Goal: Transaction & Acquisition: Subscribe to service/newsletter

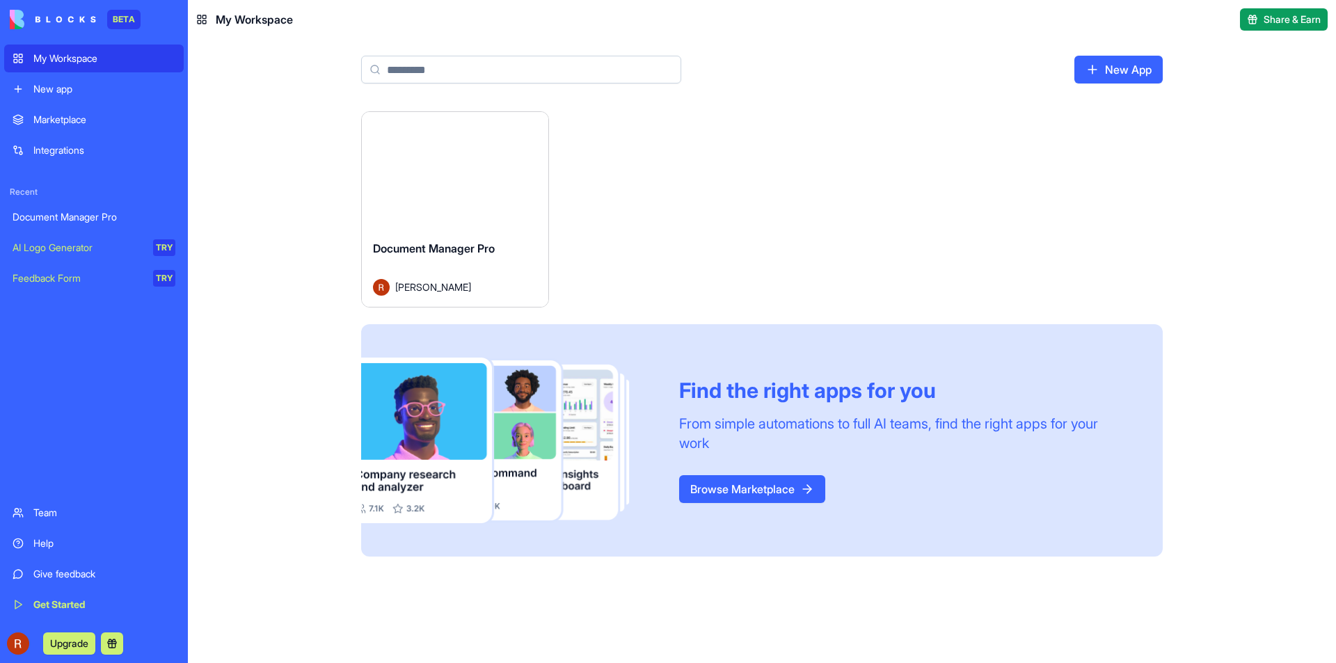
click at [493, 278] on div "Document Manager Pro" at bounding box center [455, 259] width 164 height 39
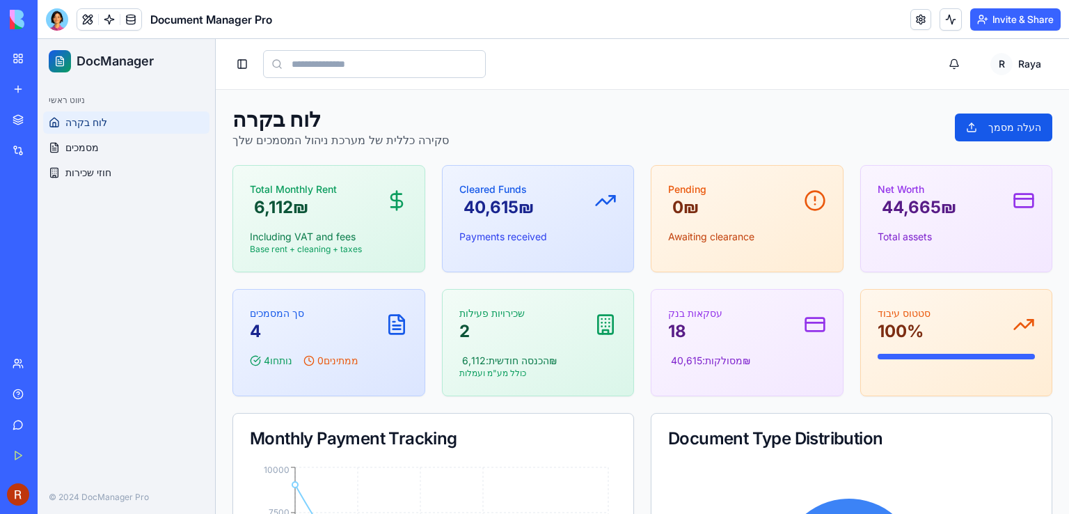
click at [57, 16] on div at bounding box center [57, 19] width 22 height 22
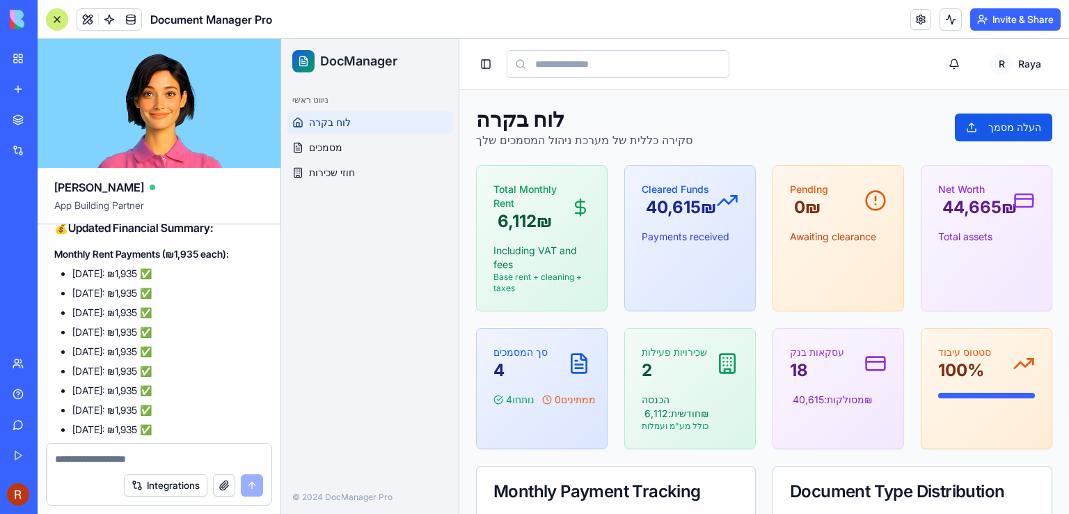
scroll to position [7904, 0]
click at [315, 148] on span "מסמכים" at bounding box center [325, 148] width 33 height 14
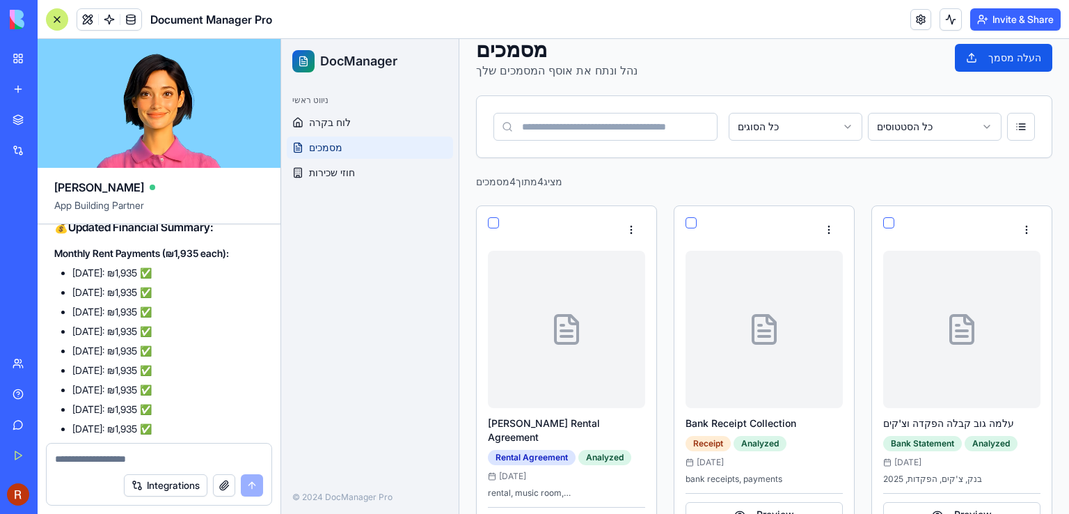
scroll to position [139, 0]
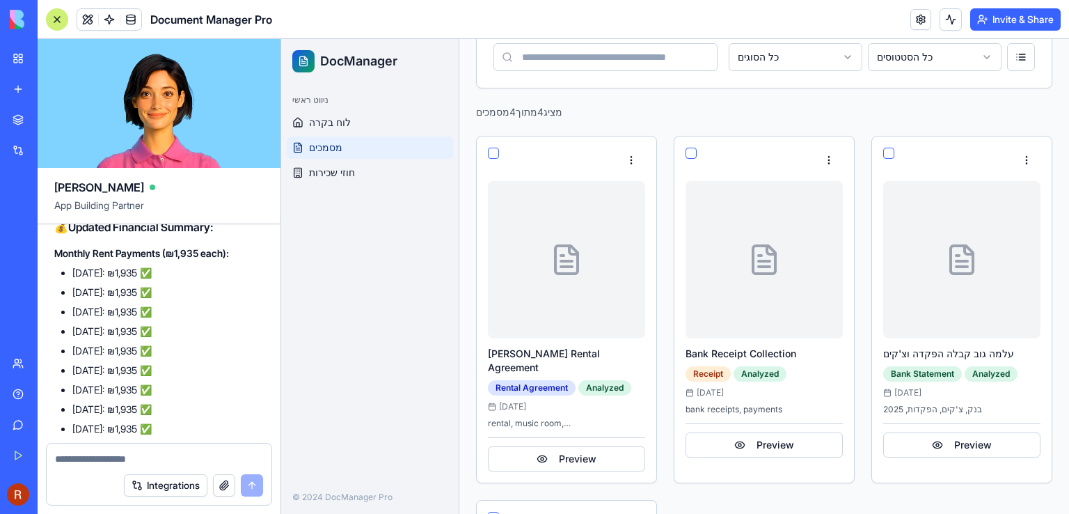
click at [762, 56] on html "DocManager ניווט ראשי לוח בקרה מסמכים חוזי שכירות © 2024 DocManager Pro Toggle …" at bounding box center [675, 382] width 788 height 964
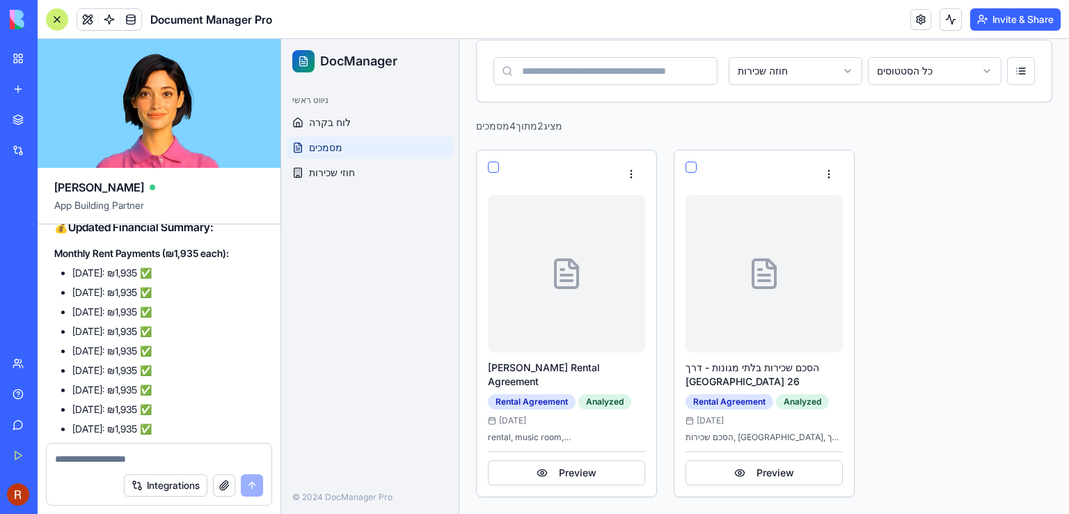
scroll to position [106, 0]
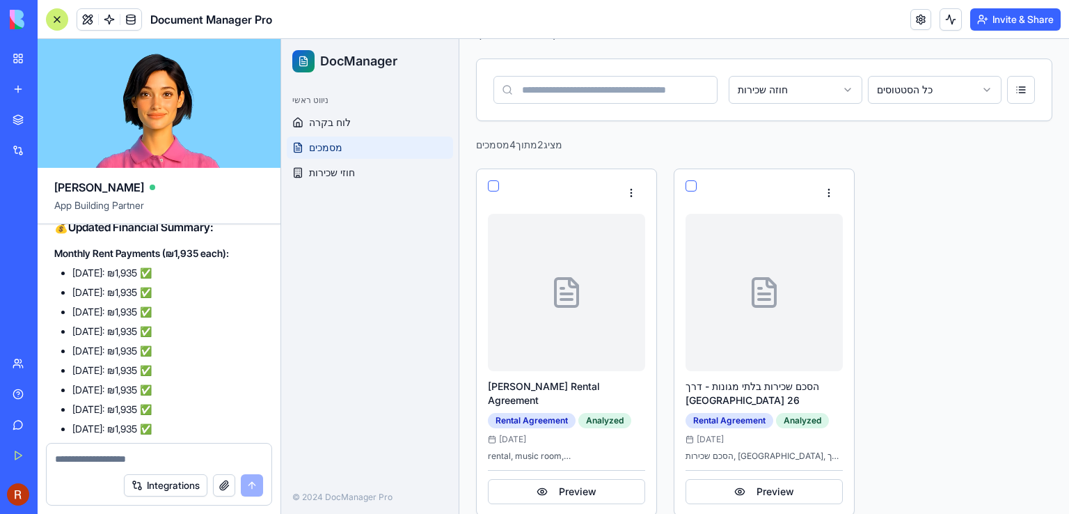
click at [832, 88] on html "DocManager ניווט ראשי לוח בקרה מסמכים חוזי שכירות © 2024 DocManager Pro Toggle …" at bounding box center [675, 233] width 788 height 600
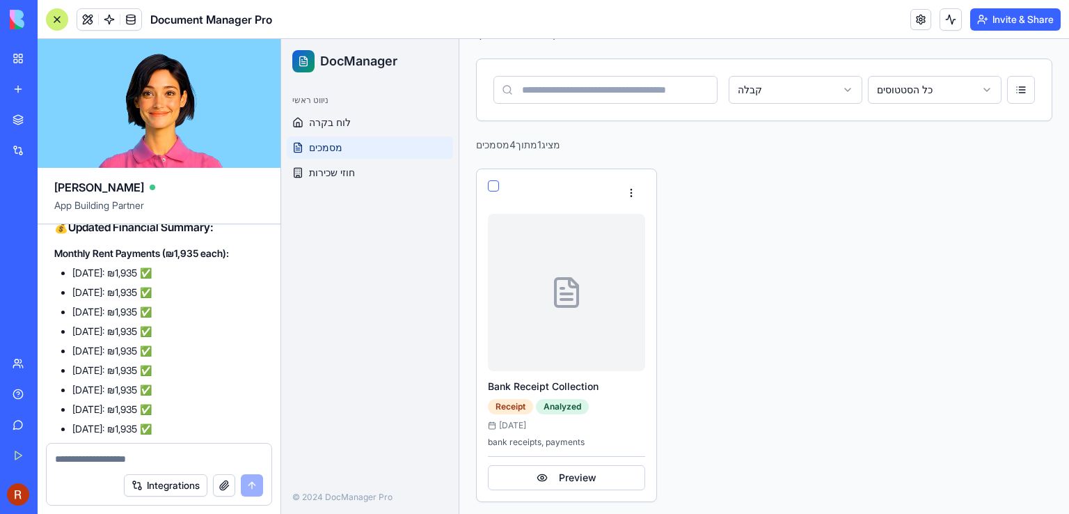
click at [639, 91] on input at bounding box center [605, 90] width 224 height 28
click at [746, 89] on html "DocManager ניווט ראשי לוח בקרה מסמכים חוזי שכירות © 2024 DocManager Pro Toggle …" at bounding box center [675, 226] width 788 height 586
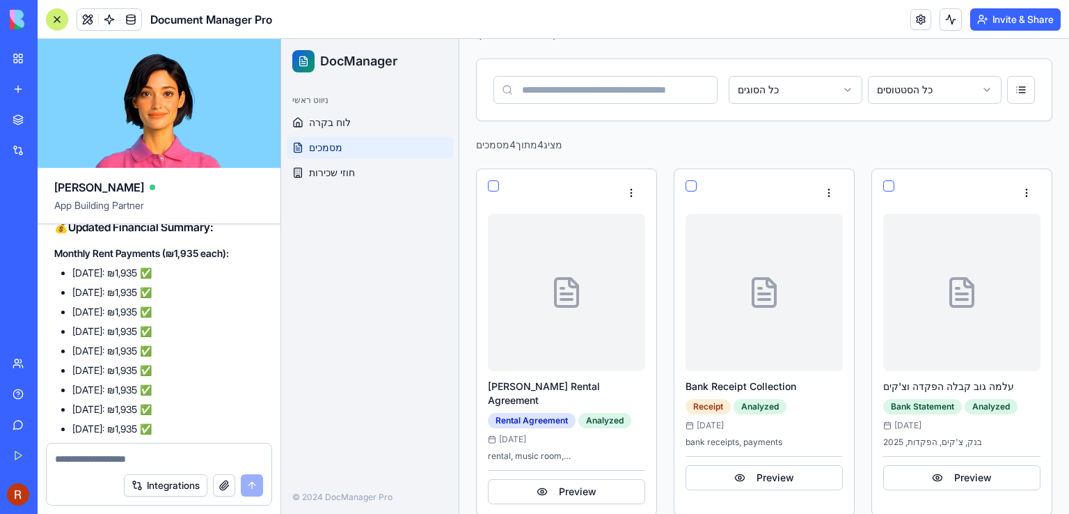
click at [641, 92] on input at bounding box center [605, 90] width 224 height 28
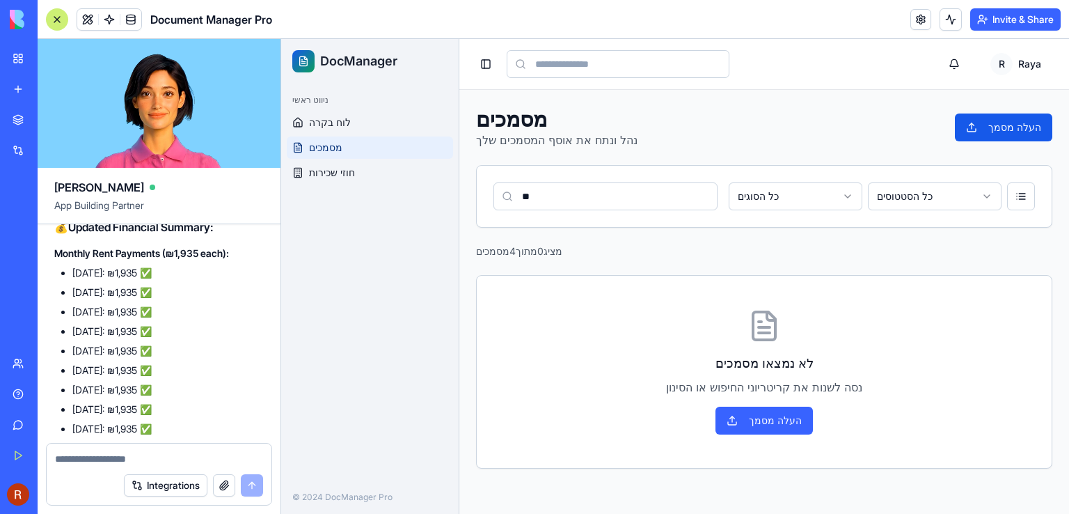
scroll to position [0, 0]
type input "*"
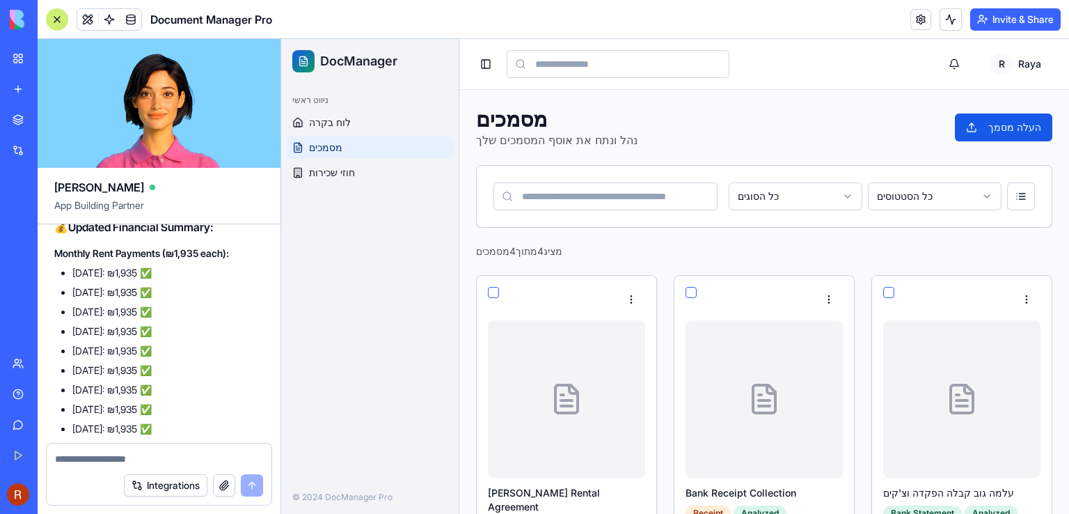
click at [640, 70] on input at bounding box center [618, 64] width 223 height 28
type input "****"
click at [632, 201] on input at bounding box center [605, 196] width 224 height 28
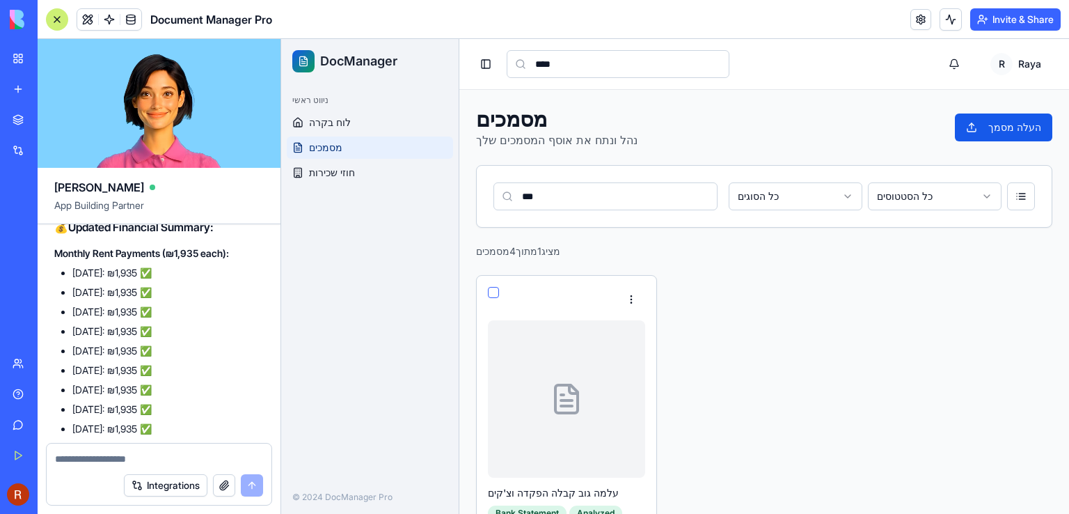
type input "****"
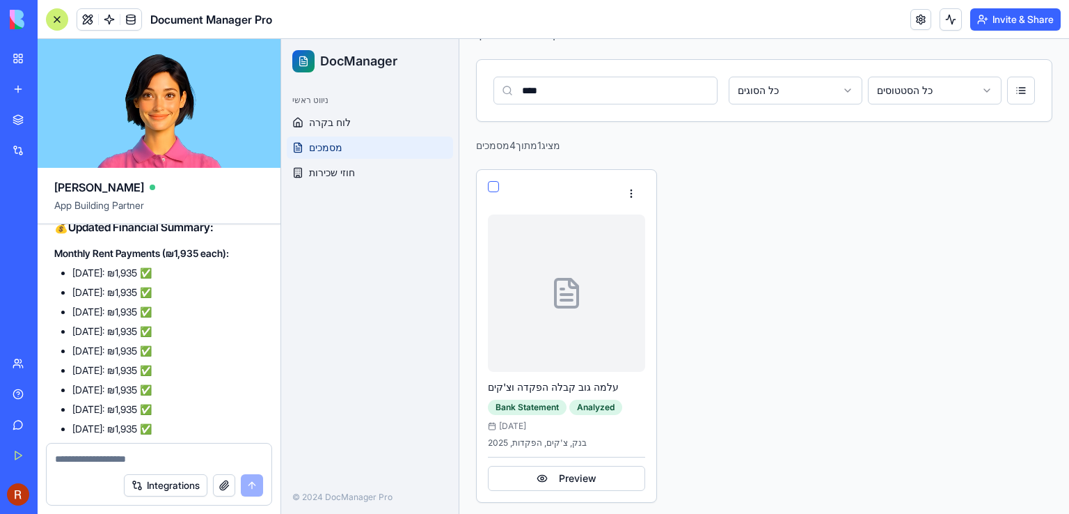
scroll to position [106, 0]
drag, startPoint x: 557, startPoint y: 90, endPoint x: 485, endPoint y: 90, distance: 72.4
click at [485, 90] on div "**** כל הסוגים כל הסטטוסים" at bounding box center [764, 89] width 575 height 61
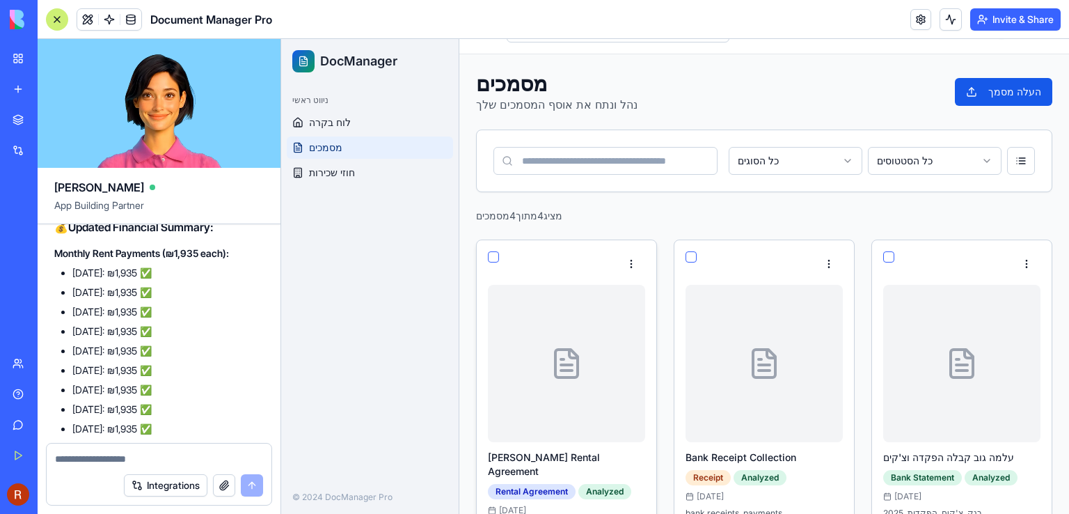
scroll to position [35, 0]
click at [607, 159] on input at bounding box center [605, 162] width 224 height 28
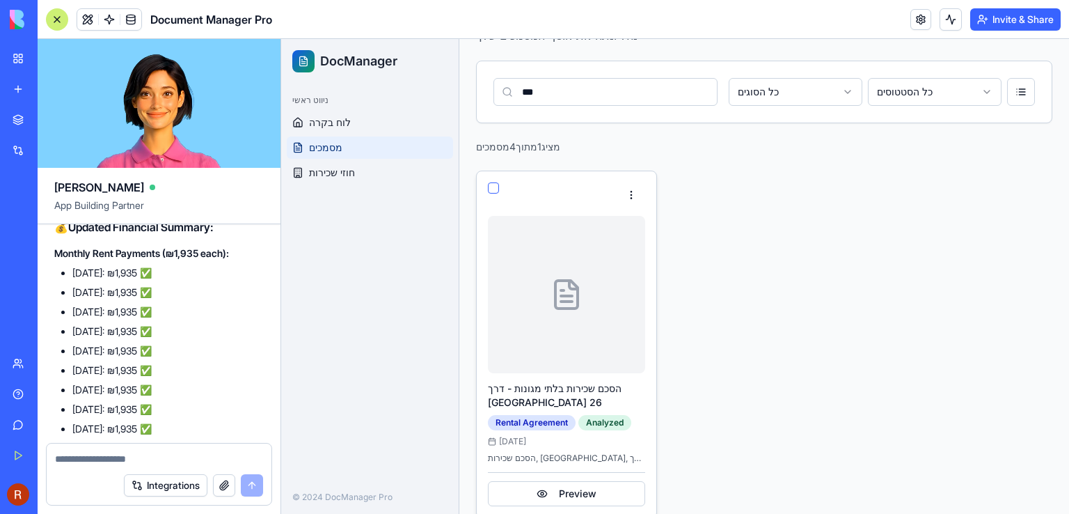
scroll to position [106, 0]
type input "***"
click at [596, 479] on button "Preview" at bounding box center [566, 491] width 157 height 25
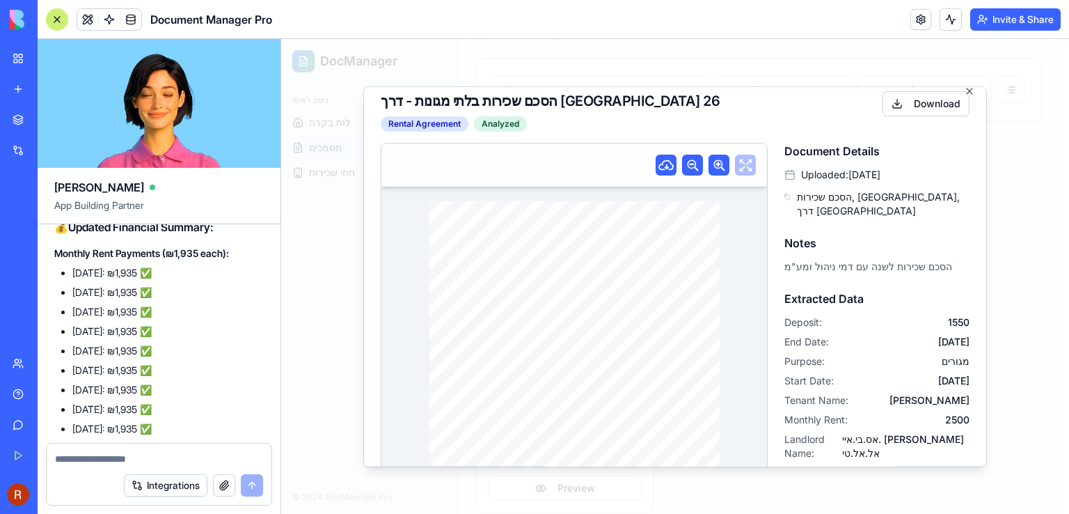
scroll to position [0, 0]
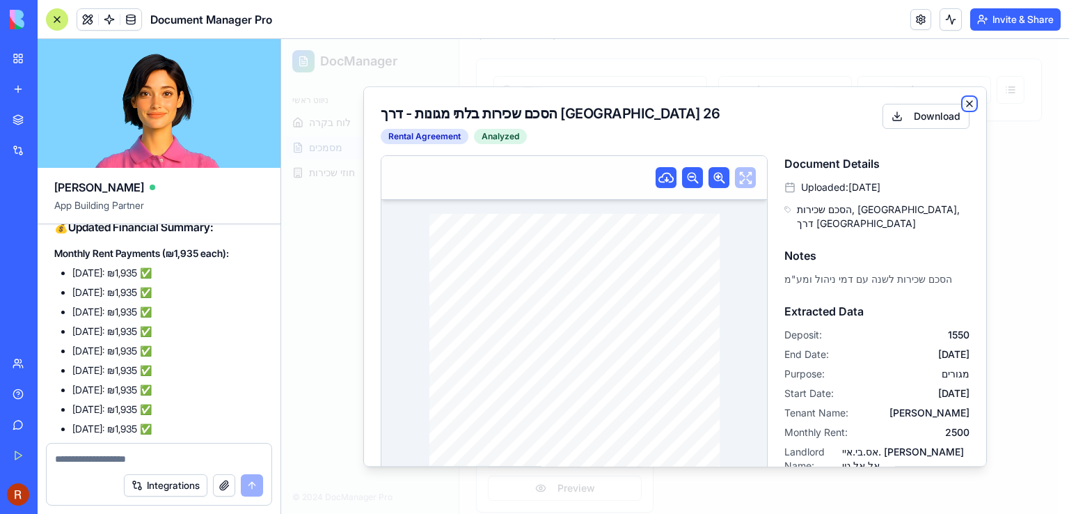
click at [967, 103] on icon "button" at bounding box center [970, 104] width 6 height 6
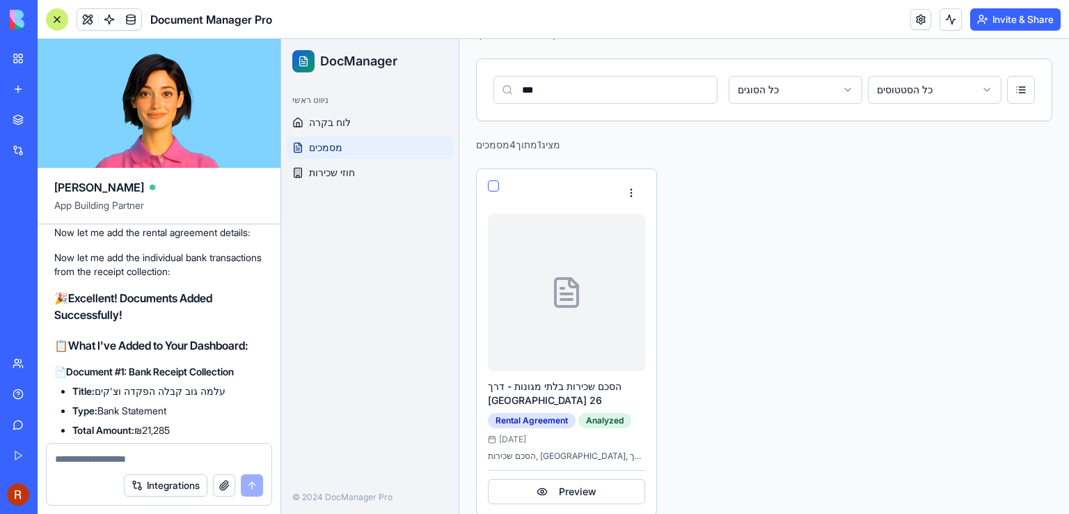
scroll to position [7486, 0]
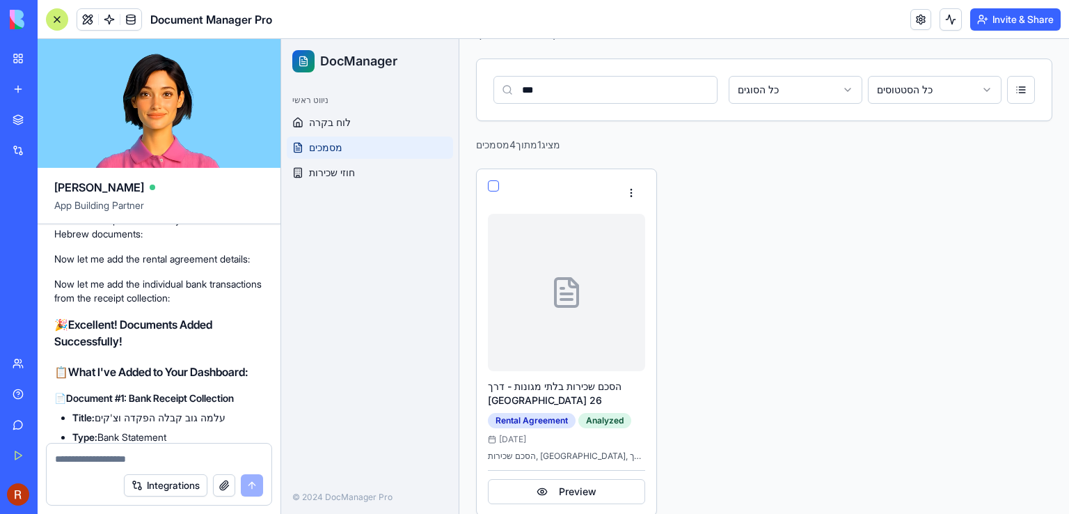
drag, startPoint x: 607, startPoint y: 92, endPoint x: 513, endPoint y: 91, distance: 94.6
click at [513, 91] on input "***" at bounding box center [605, 90] width 224 height 28
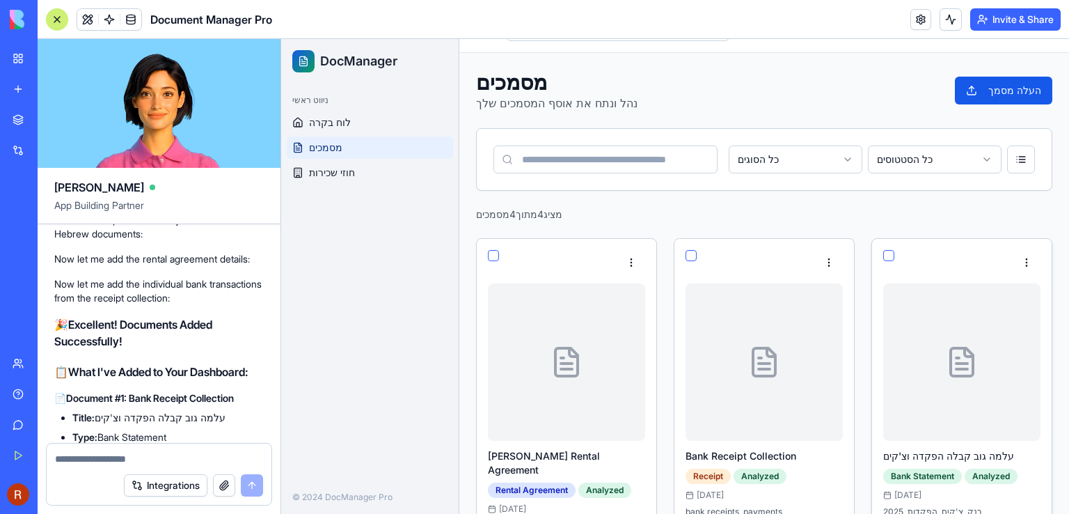
scroll to position [0, 0]
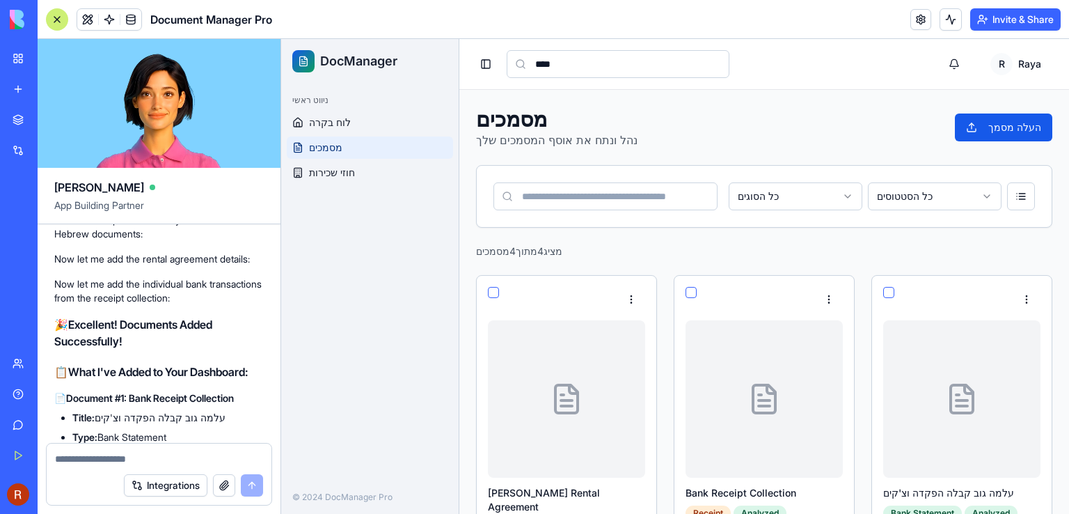
click at [554, 65] on input "****" at bounding box center [618, 64] width 223 height 28
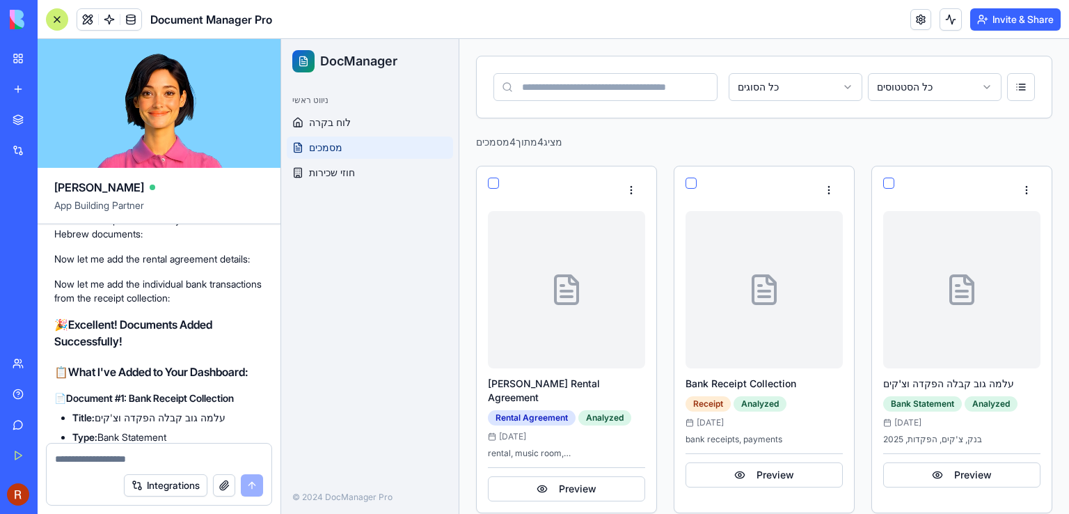
scroll to position [139, 0]
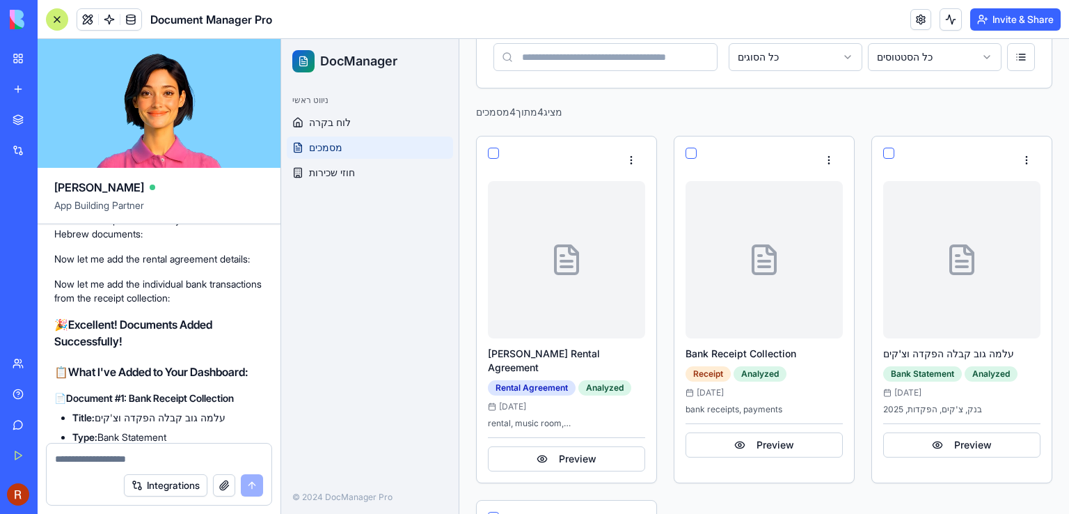
click at [51, 149] on div "Integrations" at bounding box center [42, 150] width 18 height 14
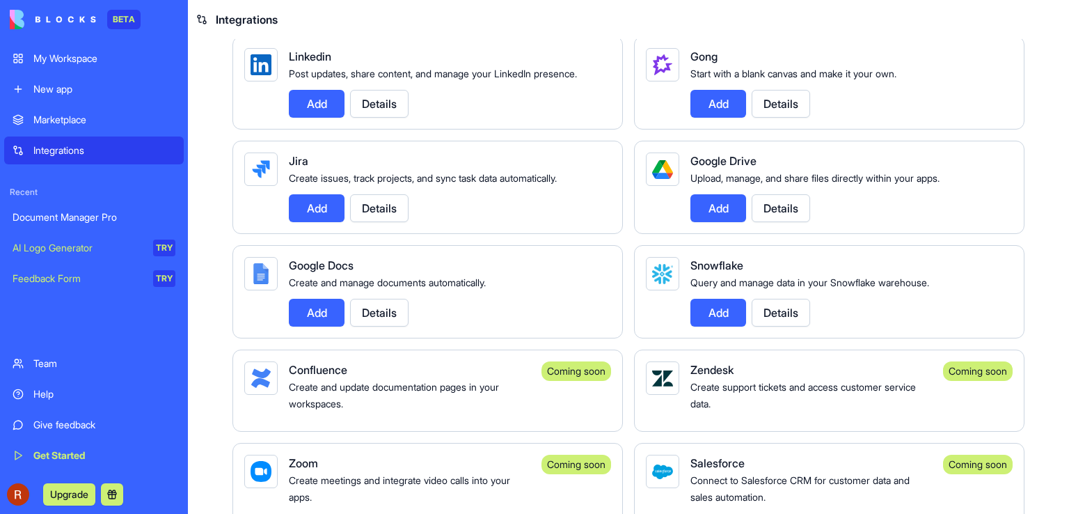
scroll to position [765, 0]
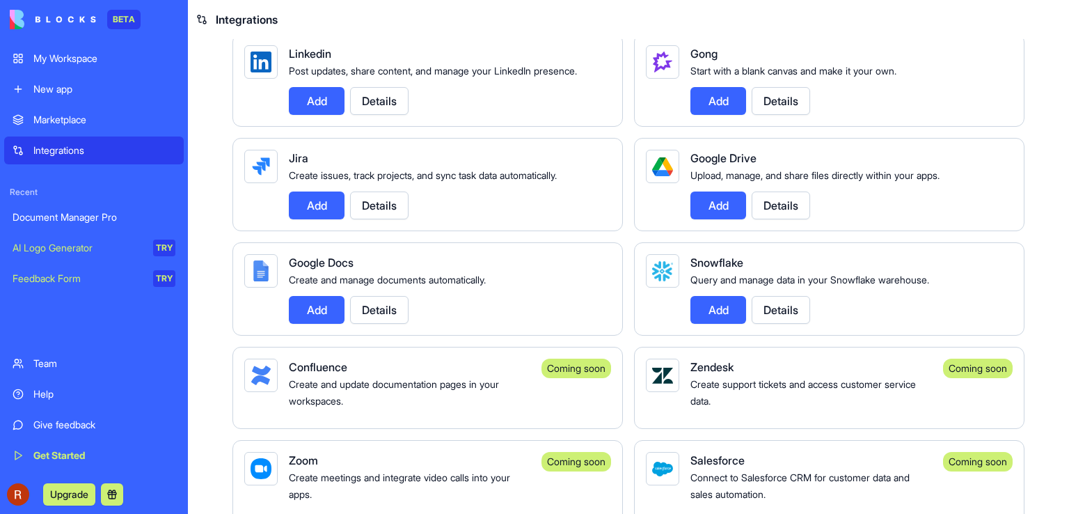
click at [71, 500] on button "Upgrade" at bounding box center [69, 494] width 52 height 22
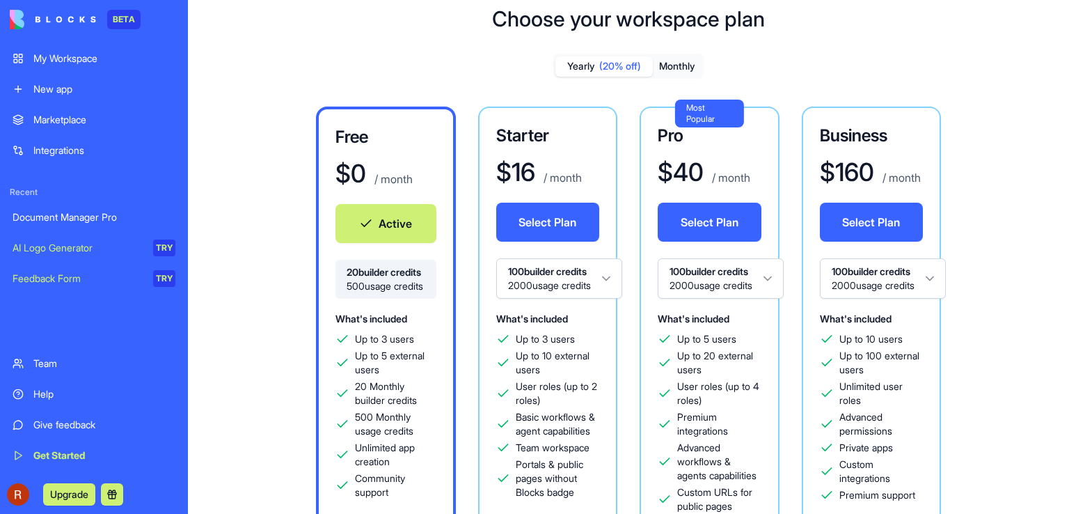
scroll to position [70, 0]
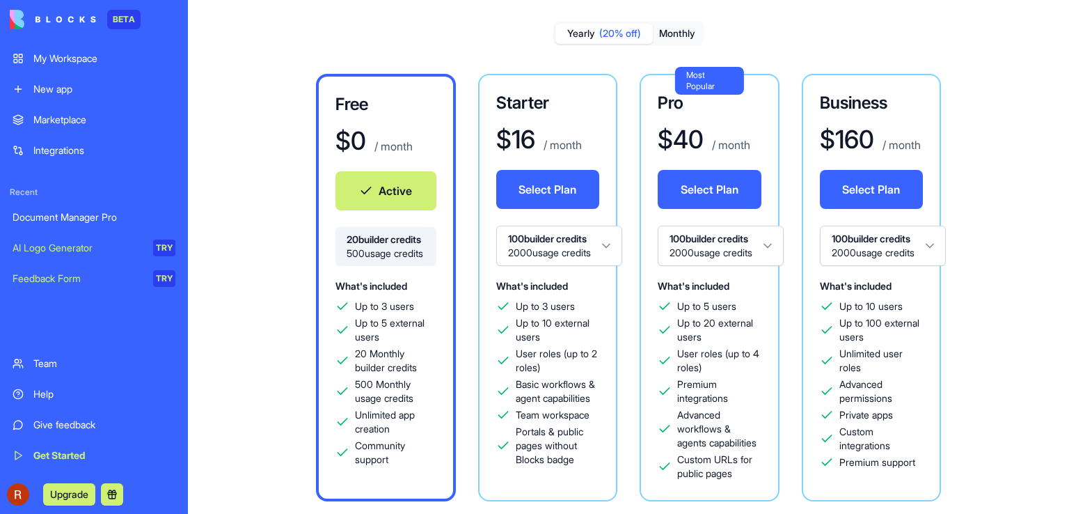
click at [80, 59] on div "My Workspace" at bounding box center [104, 58] width 142 height 14
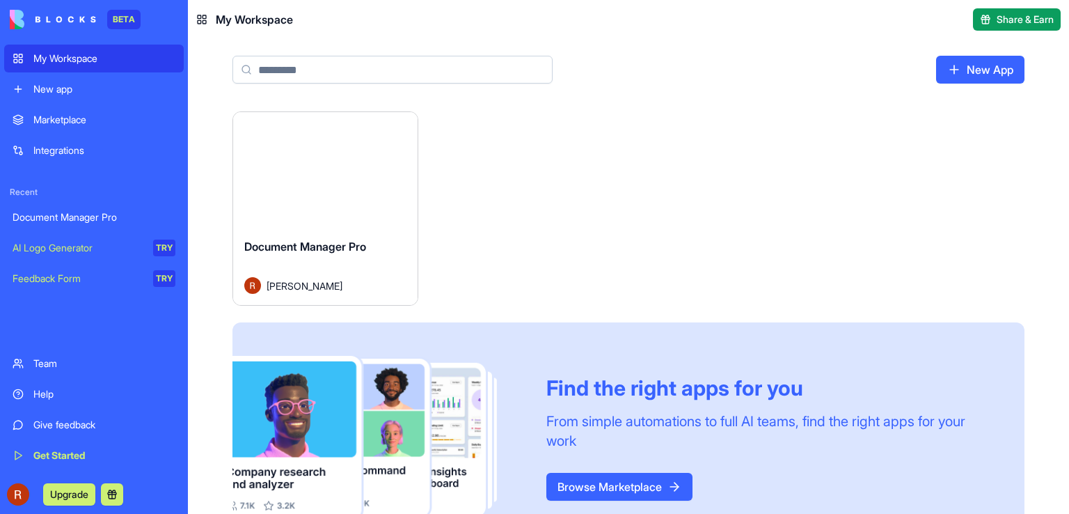
click at [365, 188] on div "Launch" at bounding box center [325, 169] width 184 height 115
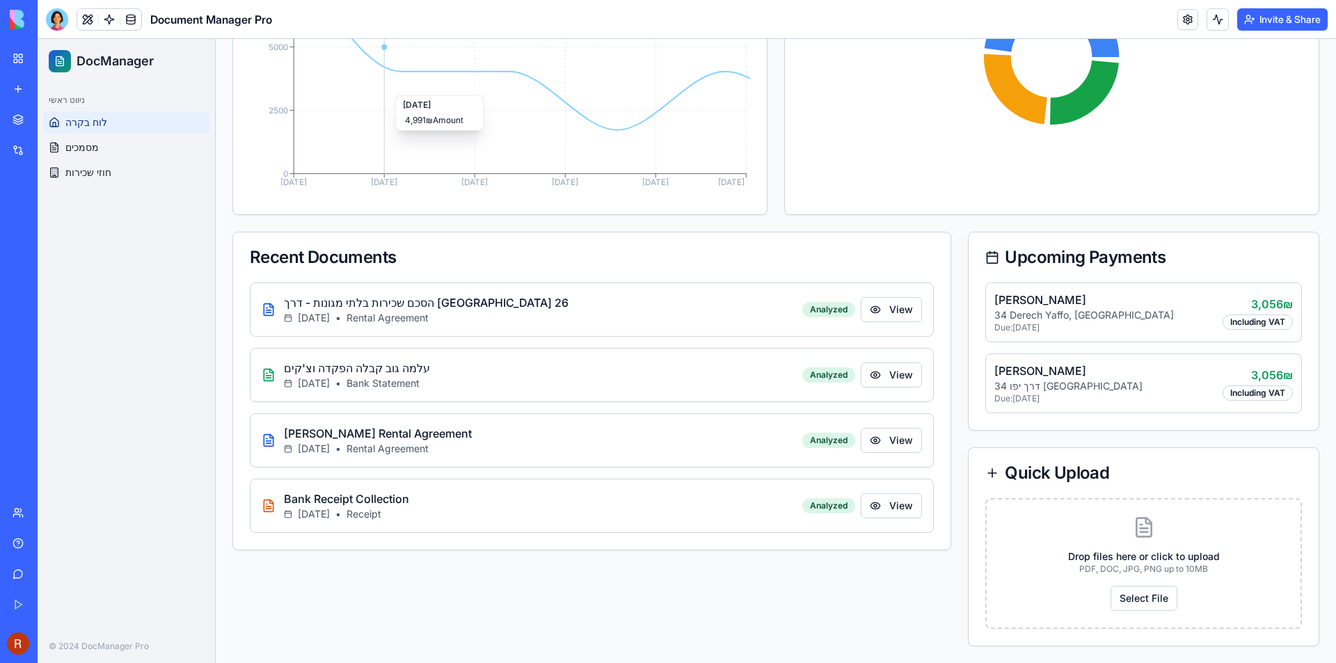
scroll to position [516, 0]
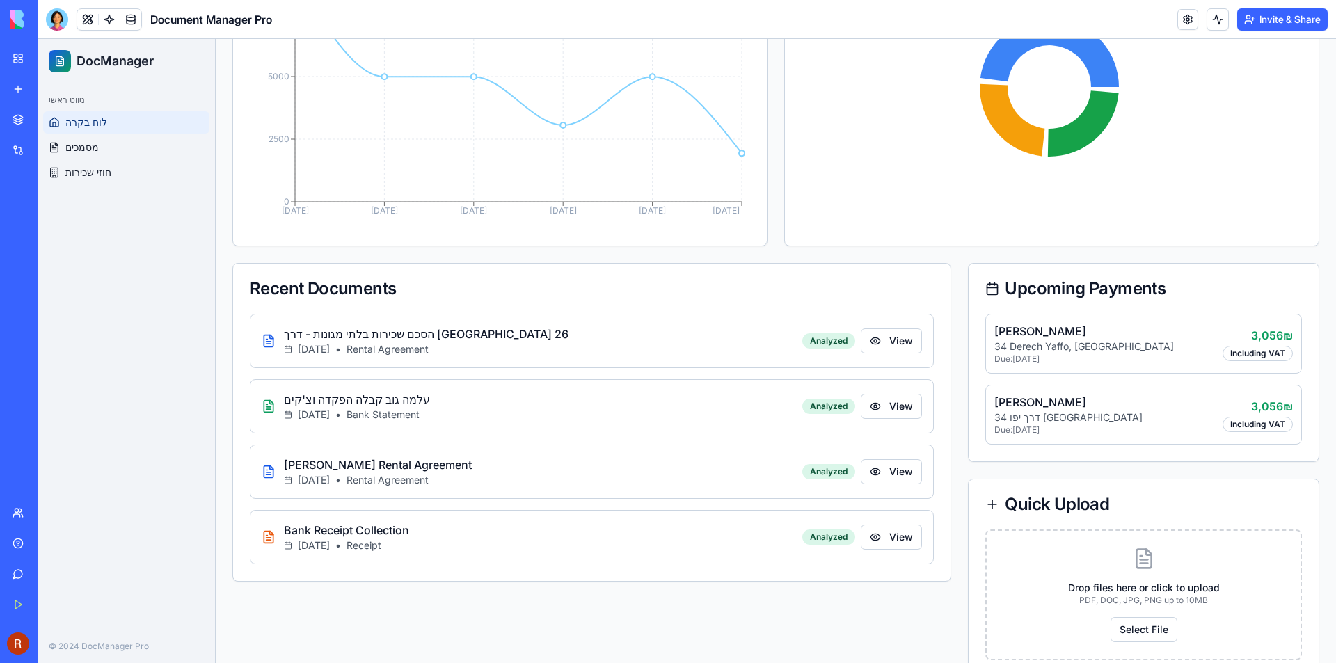
click at [61, 644] on button "Upgrade" at bounding box center [69, 644] width 52 height 22
